Goal: Navigation & Orientation: Find specific page/section

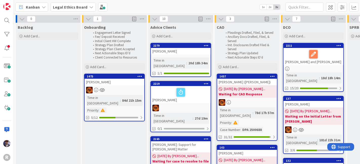
click at [30, 7] on span "Kanban" at bounding box center [33, 7] width 14 height 6
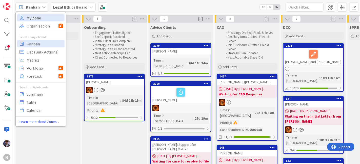
click at [37, 21] on span "My Zone" at bounding box center [45, 18] width 36 height 8
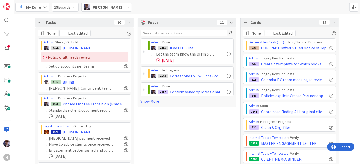
click at [128, 23] on icon at bounding box center [129, 22] width 4 height 4
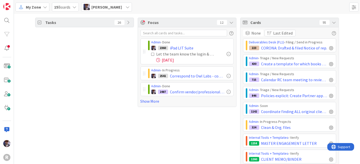
click at [333, 21] on icon at bounding box center [334, 22] width 4 height 4
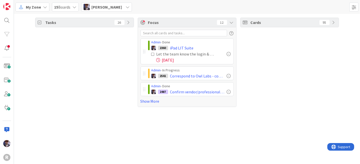
click at [101, 10] on span "[PERSON_NAME]" at bounding box center [106, 7] width 31 height 6
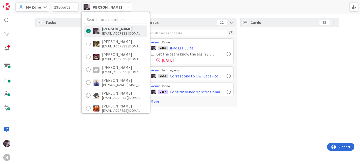
click at [63, 50] on div "Tasks 26" at bounding box center [84, 63] width 99 height 90
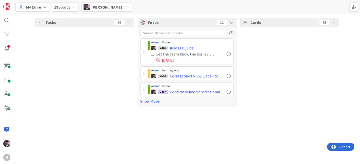
click at [118, 7] on span "[PERSON_NAME]" at bounding box center [106, 7] width 31 height 6
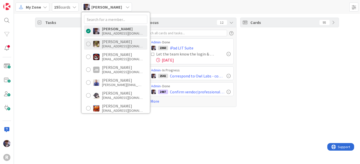
click at [107, 45] on div "[EMAIL_ADDRESS][DOMAIN_NAME]" at bounding box center [122, 46] width 40 height 5
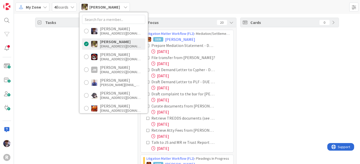
click at [50, 68] on div "Tasks 81" at bounding box center [84, 125] width 99 height 215
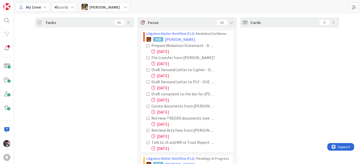
click at [147, 70] on icon at bounding box center [149, 70] width 4 height 4
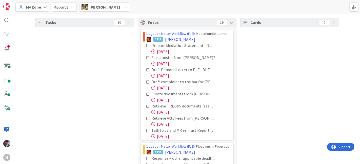
click at [147, 70] on icon at bounding box center [149, 70] width 4 height 4
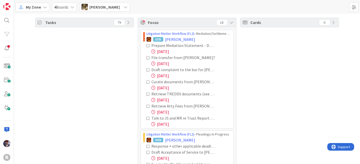
click at [147, 70] on icon at bounding box center [149, 70] width 4 height 4
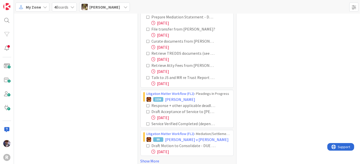
scroll to position [34, 0]
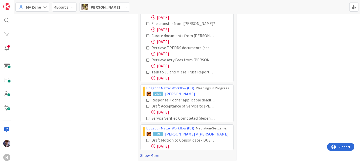
click at [140, 155] on link "Show More" at bounding box center [186, 156] width 93 height 6
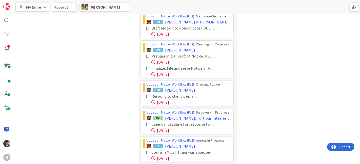
scroll to position [147, 0]
click at [147, 68] on icon at bounding box center [149, 69] width 4 height 4
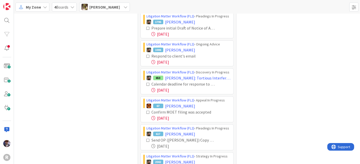
click at [147, 56] on icon at bounding box center [149, 57] width 4 height 4
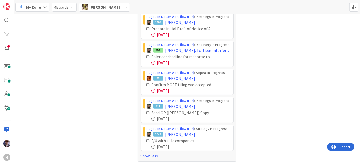
click at [147, 58] on div "Calendar deadline for response to discovery - check with Nic" at bounding box center [189, 57] width 84 height 6
click at [147, 56] on icon at bounding box center [149, 57] width 4 height 4
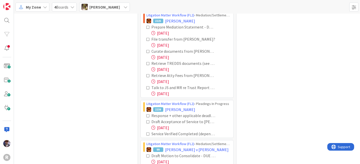
scroll to position [0, 0]
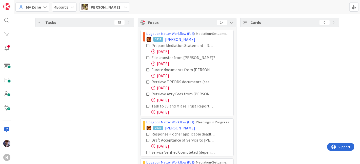
click at [106, 8] on span "[PERSON_NAME]" at bounding box center [104, 7] width 31 height 6
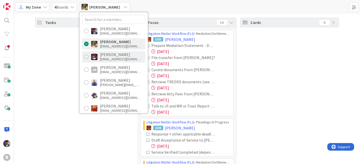
click at [98, 56] on div "[PERSON_NAME] [EMAIL_ADDRESS][DOMAIN_NAME]" at bounding box center [113, 56] width 63 height 11
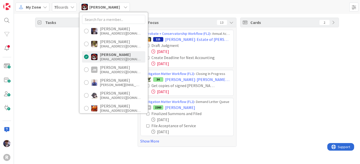
click at [59, 75] on div "Tasks 64" at bounding box center [84, 83] width 99 height 130
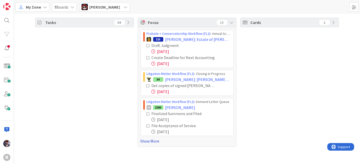
click at [151, 140] on link "Show More" at bounding box center [186, 141] width 93 height 6
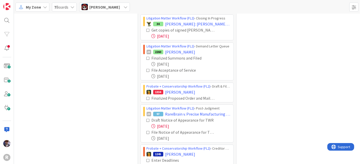
scroll to position [56, 0]
click at [147, 57] on icon at bounding box center [149, 59] width 4 height 4
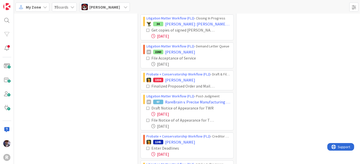
click at [147, 57] on icon at bounding box center [149, 59] width 4 height 4
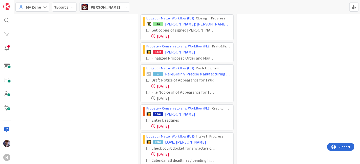
click at [147, 57] on icon at bounding box center [149, 59] width 4 height 4
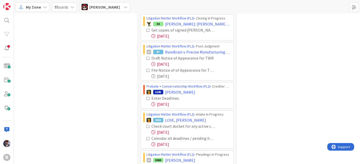
click at [147, 57] on icon at bounding box center [149, 59] width 4 height 4
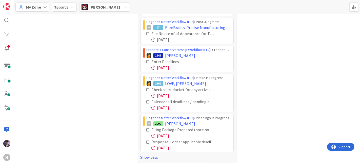
scroll to position [81, 0]
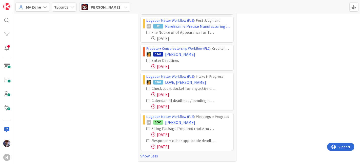
click at [96, 43] on div "Tasks 60" at bounding box center [84, 49] width 99 height 226
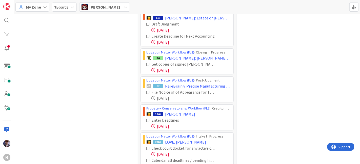
scroll to position [0, 0]
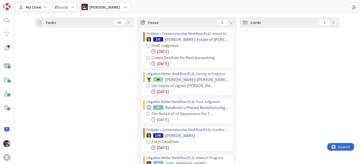
click at [100, 7] on span "[PERSON_NAME]" at bounding box center [104, 7] width 31 height 6
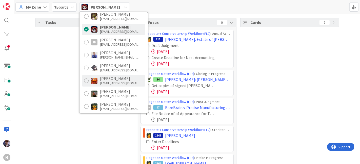
scroll to position [28, 0]
click at [105, 79] on div "[PERSON_NAME]" at bounding box center [120, 78] width 40 height 5
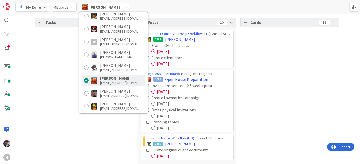
click at [51, 70] on div "Tasks 32" at bounding box center [84, 95] width 99 height 154
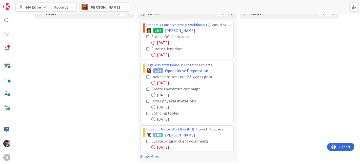
scroll to position [10, 0]
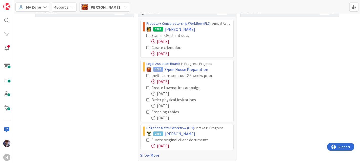
click at [150, 158] on link "Show More" at bounding box center [186, 156] width 93 height 6
click at [122, 101] on div "Tasks 32" at bounding box center [84, 127] width 99 height 238
click at [147, 35] on icon at bounding box center [149, 36] width 4 height 4
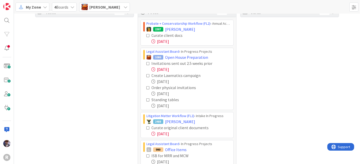
click at [147, 63] on icon at bounding box center [149, 64] width 4 height 4
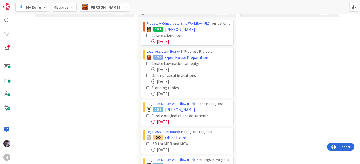
click at [121, 81] on div "Tasks 30" at bounding box center [84, 115] width 99 height 214
click at [104, 107] on div "Tasks 30" at bounding box center [84, 115] width 99 height 214
click at [147, 63] on icon at bounding box center [149, 64] width 4 height 4
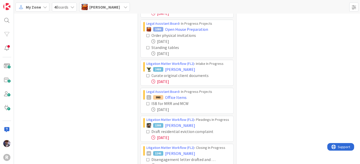
click at [147, 74] on icon at bounding box center [149, 76] width 4 height 4
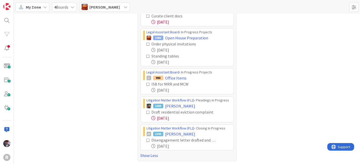
click at [147, 111] on icon at bounding box center [149, 113] width 4 height 4
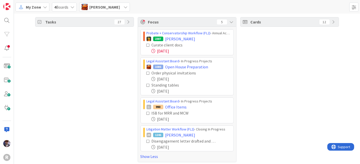
scroll to position [0, 0]
click at [106, 10] on span "[PERSON_NAME]" at bounding box center [104, 7] width 31 height 6
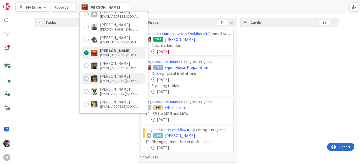
scroll to position [56, 0]
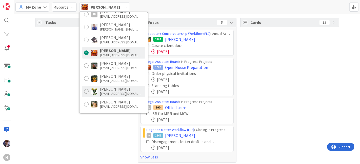
click at [108, 92] on div "[EMAIL_ADDRESS][DOMAIN_NAME]" at bounding box center [120, 94] width 40 height 5
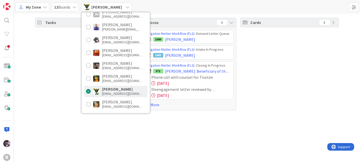
click at [57, 100] on div "Tasks 8" at bounding box center [84, 64] width 99 height 93
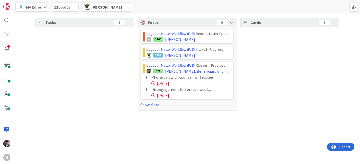
click at [147, 76] on icon at bounding box center [149, 78] width 4 height 4
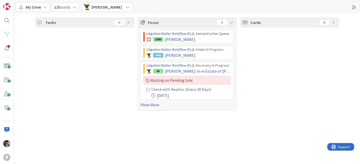
click at [127, 84] on div "Tasks 6" at bounding box center [84, 64] width 99 height 93
click at [145, 106] on link "Show More" at bounding box center [186, 105] width 93 height 6
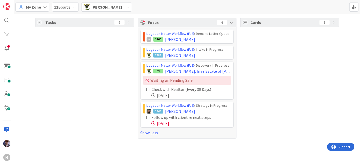
click at [106, 10] on span "[PERSON_NAME]" at bounding box center [106, 7] width 31 height 6
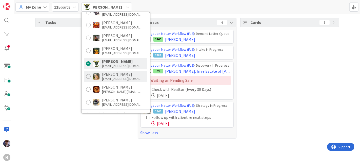
click at [106, 76] on div "[PERSON_NAME]" at bounding box center [122, 74] width 40 height 5
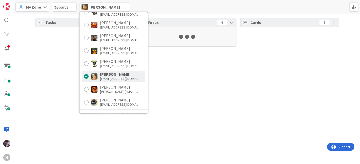
scroll to position [84, 0]
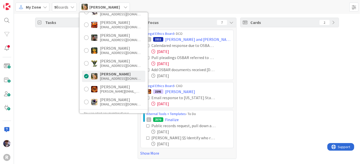
click at [46, 85] on div "Tasks 27" at bounding box center [84, 89] width 99 height 142
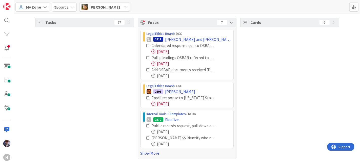
click at [141, 151] on link "Show More" at bounding box center [186, 154] width 93 height 6
click at [147, 45] on icon at bounding box center [149, 46] width 4 height 4
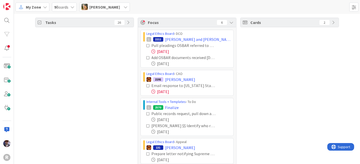
click at [147, 45] on icon at bounding box center [149, 46] width 4 height 4
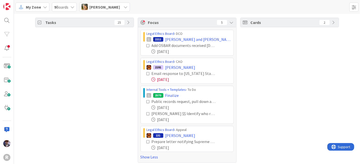
click at [147, 45] on icon at bounding box center [149, 46] width 4 height 4
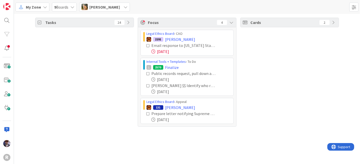
click at [131, 49] on div "Tasks 24" at bounding box center [84, 72] width 99 height 109
click at [147, 45] on icon at bounding box center [149, 46] width 4 height 4
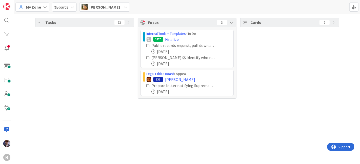
click at [127, 55] on div "Tasks 23" at bounding box center [84, 58] width 99 height 81
click at [105, 9] on span "[PERSON_NAME]" at bounding box center [104, 7] width 31 height 6
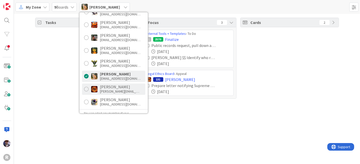
click at [109, 86] on div "[PERSON_NAME]" at bounding box center [120, 87] width 40 height 5
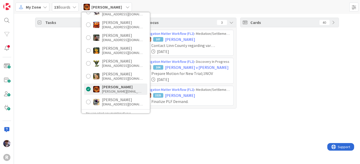
click at [65, 85] on div "Tasks 63" at bounding box center [84, 63] width 99 height 91
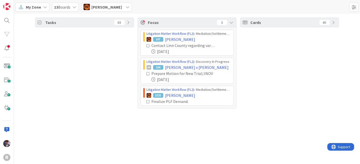
click at [100, 9] on span "[PERSON_NAME]" at bounding box center [106, 7] width 31 height 6
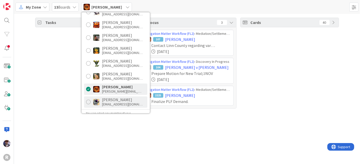
click at [109, 105] on div "[EMAIL_ADDRESS][DOMAIN_NAME]" at bounding box center [122, 104] width 40 height 5
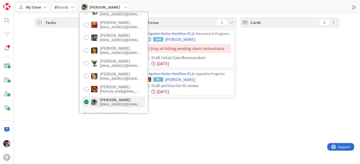
click at [61, 105] on div "Tasks 25 Focus 2 Litigation Matter Workflow (FL2) › Discovery In Progress JM 22…" at bounding box center [187, 89] width 346 height 151
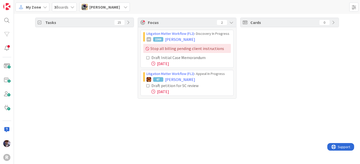
click at [101, 4] on span "[PERSON_NAME]" at bounding box center [104, 7] width 31 height 6
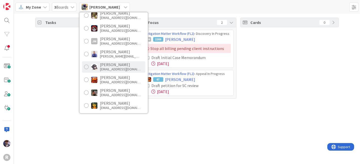
scroll to position [28, 0]
click at [109, 68] on div "[EMAIL_ADDRESS][DOMAIN_NAME]" at bounding box center [120, 70] width 40 height 5
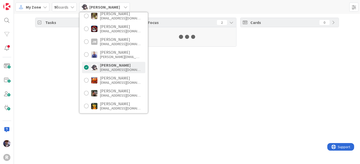
click at [63, 51] on div "Tasks 25 Focus 2 Cards 0" at bounding box center [187, 32] width 346 height 37
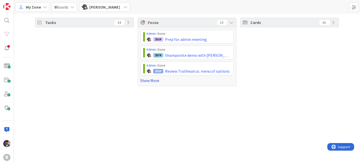
click at [150, 80] on link "Show More" at bounding box center [186, 81] width 93 height 6
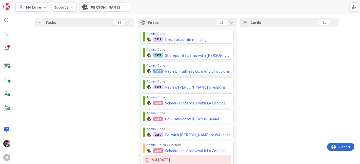
click at [100, 84] on div "Tasks 34" at bounding box center [84, 154] width 99 height 272
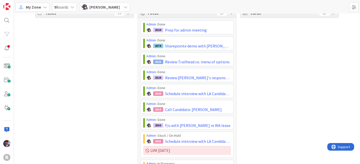
scroll to position [7, 0]
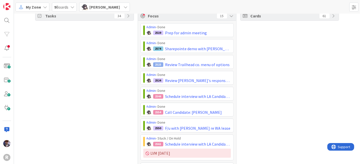
click at [281, 44] on div "Cards 61" at bounding box center [289, 147] width 99 height 272
click at [250, 67] on div "Cards 61" at bounding box center [289, 147] width 99 height 272
click at [44, 44] on div "Tasks 34" at bounding box center [84, 147] width 99 height 272
click at [240, 71] on div "Cards 61" at bounding box center [289, 147] width 99 height 272
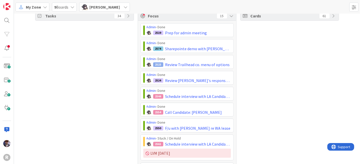
click at [240, 53] on div "Cards 61" at bounding box center [289, 147] width 99 height 272
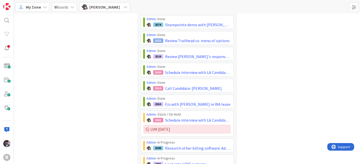
click at [244, 63] on div "Cards 61" at bounding box center [289, 123] width 99 height 272
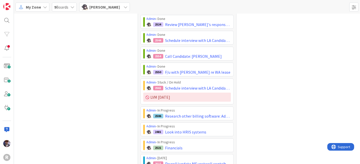
scroll to position [63, 0]
click at [243, 63] on div "Cards 61" at bounding box center [289, 91] width 99 height 272
click at [258, 72] on div "Cards 61" at bounding box center [289, 91] width 99 height 272
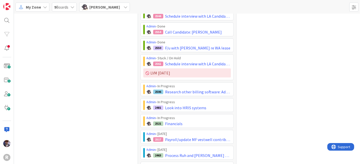
scroll to position [89, 0]
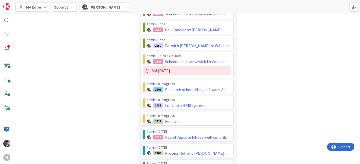
click at [240, 72] on div "Cards 61" at bounding box center [289, 64] width 99 height 272
click at [243, 63] on div "Cards 61" at bounding box center [289, 64] width 99 height 272
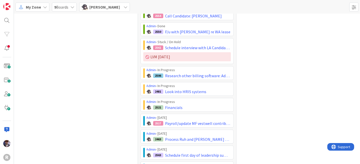
scroll to position [103, 0]
click at [350, 98] on div "Tasks 34 Focus 15 Admin › Done 2519 Prep for admin meeting Admin › Done 2574 Sh…" at bounding box center [187, 50] width 346 height 280
click at [249, 111] on div "Cards 61" at bounding box center [289, 50] width 99 height 272
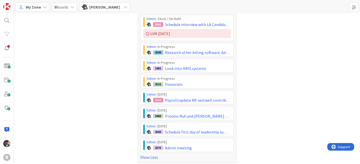
scroll to position [127, 0]
click at [244, 135] on div "Cards 61" at bounding box center [289, 27] width 99 height 272
click at [240, 131] on div "Cards 61" at bounding box center [289, 27] width 99 height 272
click at [241, 92] on div "Cards 61" at bounding box center [289, 27] width 99 height 272
click at [254, 104] on div "Cards 61" at bounding box center [289, 27] width 99 height 272
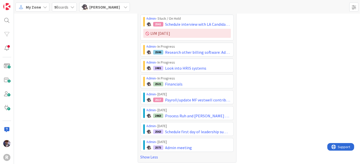
click at [243, 79] on div "Cards 61" at bounding box center [289, 27] width 99 height 272
click at [112, 7] on span "[PERSON_NAME]" at bounding box center [104, 7] width 31 height 6
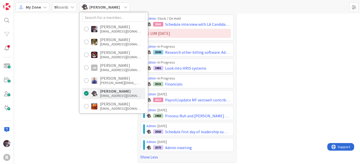
scroll to position [0, 0]
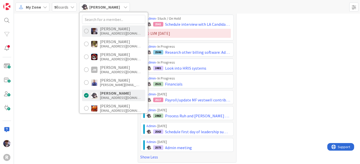
click at [132, 30] on div "[PERSON_NAME]" at bounding box center [120, 29] width 40 height 5
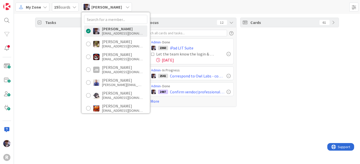
click at [63, 55] on div "Tasks 34" at bounding box center [84, 63] width 99 height 90
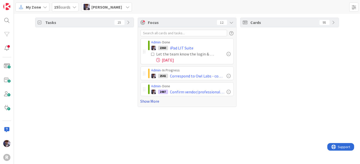
click at [152, 101] on link "Show More" at bounding box center [186, 101] width 93 height 6
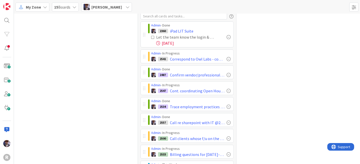
scroll to position [19, 0]
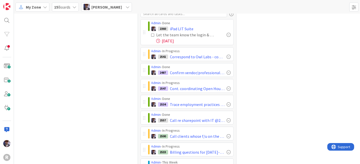
click at [88, 67] on div "Tasks 25" at bounding box center [84, 114] width 99 height 233
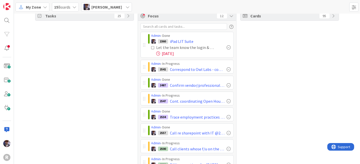
scroll to position [0, 0]
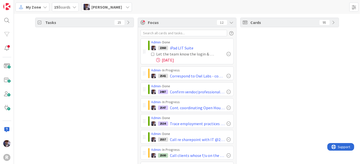
click at [88, 78] on div "Tasks 25" at bounding box center [84, 134] width 99 height 233
click at [151, 54] on icon at bounding box center [153, 55] width 4 height 4
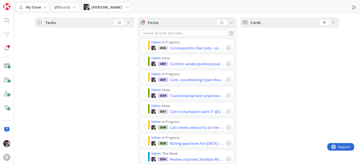
click at [131, 11] on div "[PERSON_NAME]" at bounding box center [106, 7] width 51 height 9
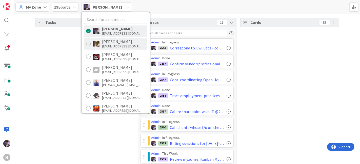
click at [122, 40] on div "[PERSON_NAME]" at bounding box center [122, 41] width 40 height 5
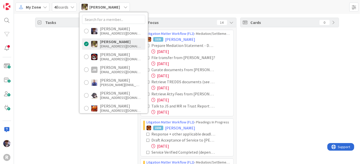
click at [61, 51] on div "Tasks 25" at bounding box center [84, 107] width 99 height 178
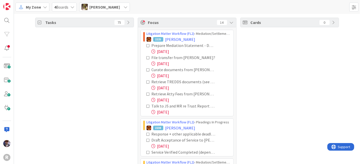
click at [124, 22] on div "Tasks 75" at bounding box center [84, 22] width 98 height 9
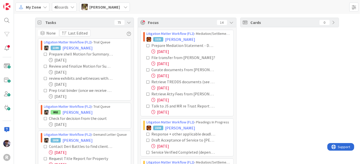
click at [109, 8] on span "[PERSON_NAME]" at bounding box center [104, 7] width 31 height 6
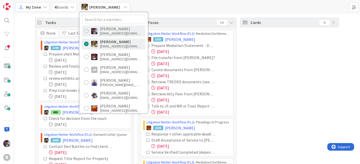
click at [117, 34] on div "[EMAIL_ADDRESS][DOMAIN_NAME]" at bounding box center [120, 33] width 40 height 5
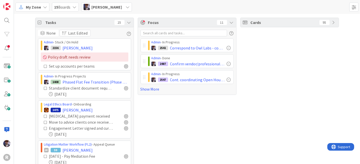
click at [127, 24] on icon at bounding box center [129, 22] width 4 height 4
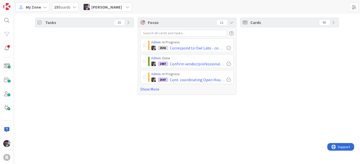
click at [345, 59] on div "Tasks 25 Focus 11 Admin › In Progress 2541 Correspond to Owl Labs - coordinate …" at bounding box center [187, 56] width 346 height 85
